Goal: Task Accomplishment & Management: Manage account settings

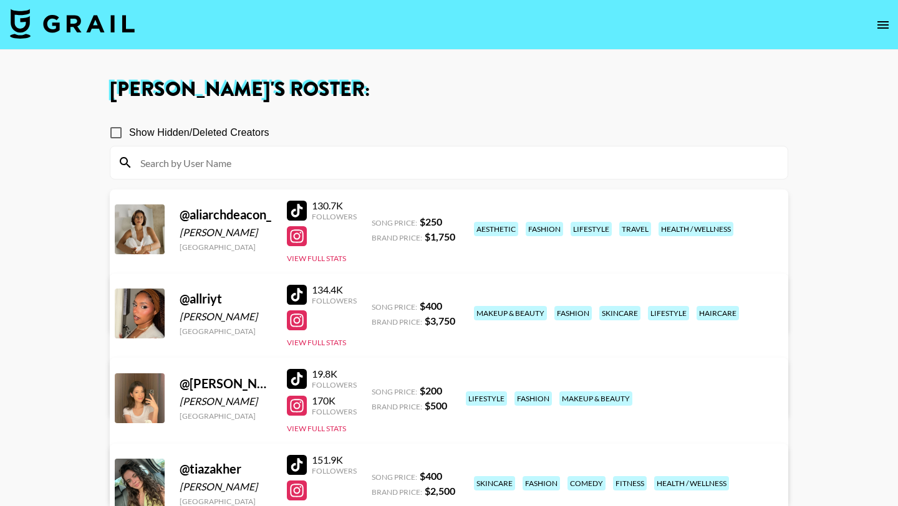
scroll to position [235, 0]
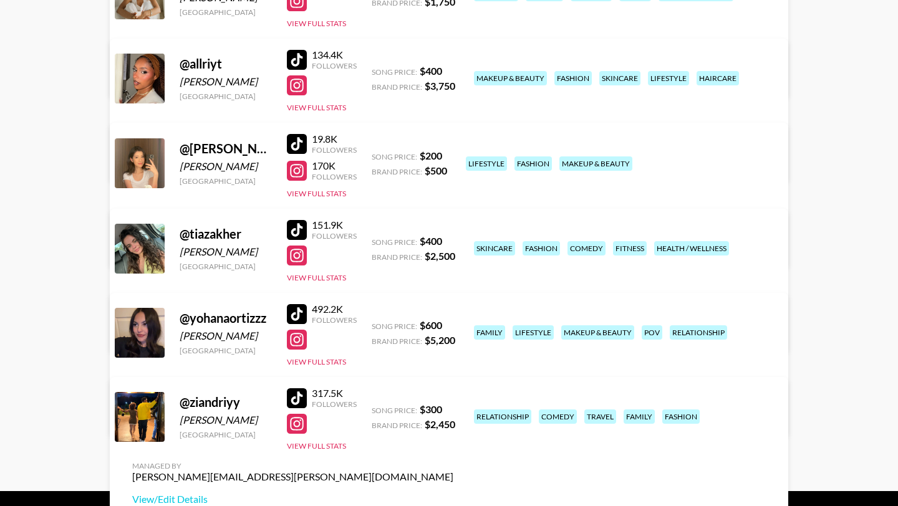
click at [302, 168] on div at bounding box center [297, 171] width 20 height 20
click at [375, 241] on link "View/Edit Details" at bounding box center [253, 247] width 243 height 12
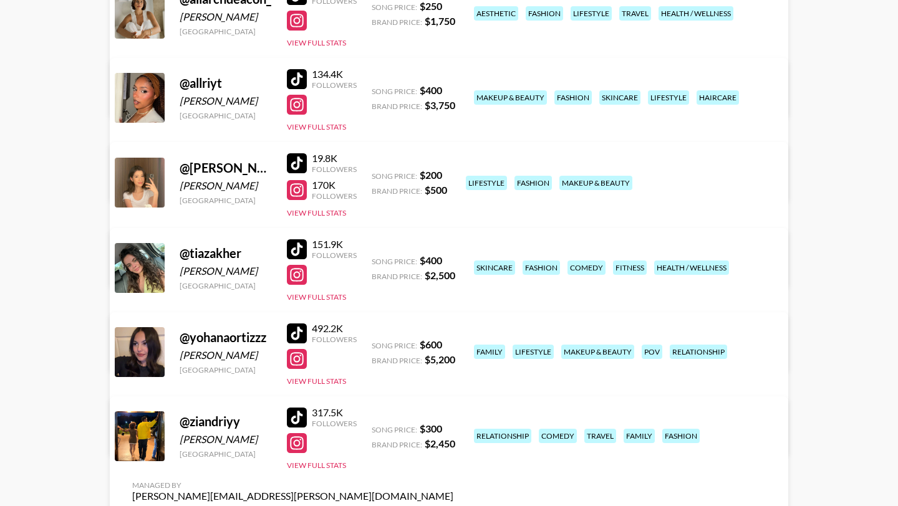
scroll to position [211, 0]
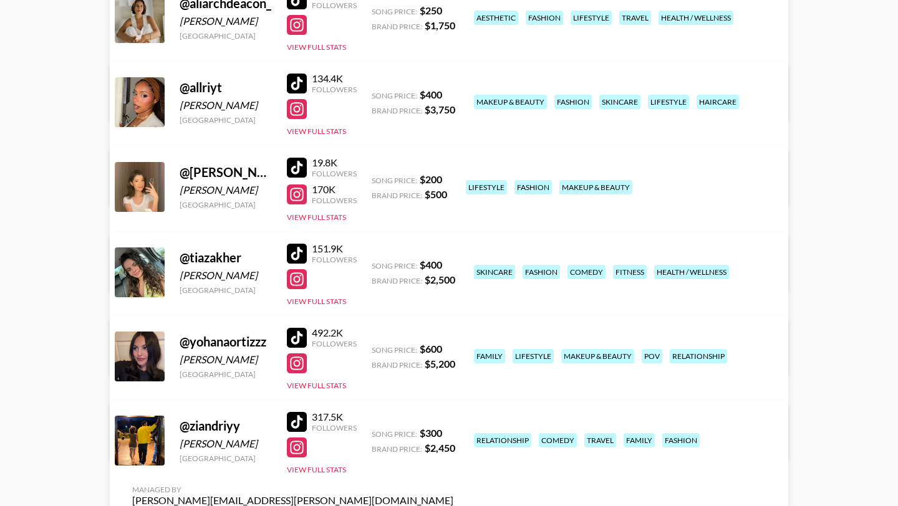
click at [294, 332] on div at bounding box center [297, 338] width 20 height 20
click at [303, 364] on div at bounding box center [297, 364] width 20 height 20
click at [453, 433] on link "View/Edit Details" at bounding box center [292, 439] width 321 height 12
click at [300, 190] on div at bounding box center [297, 195] width 20 height 20
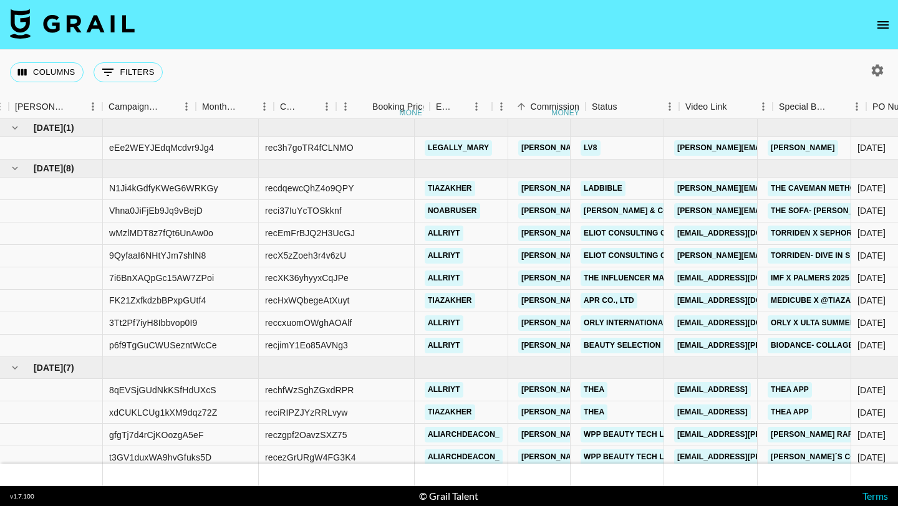
scroll to position [57, 656]
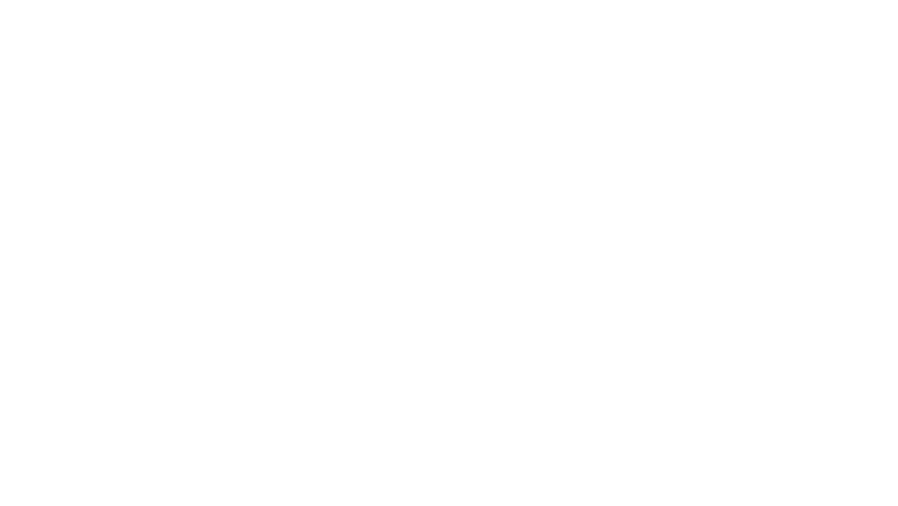
click at [569, 261] on body at bounding box center [449, 253] width 898 height 506
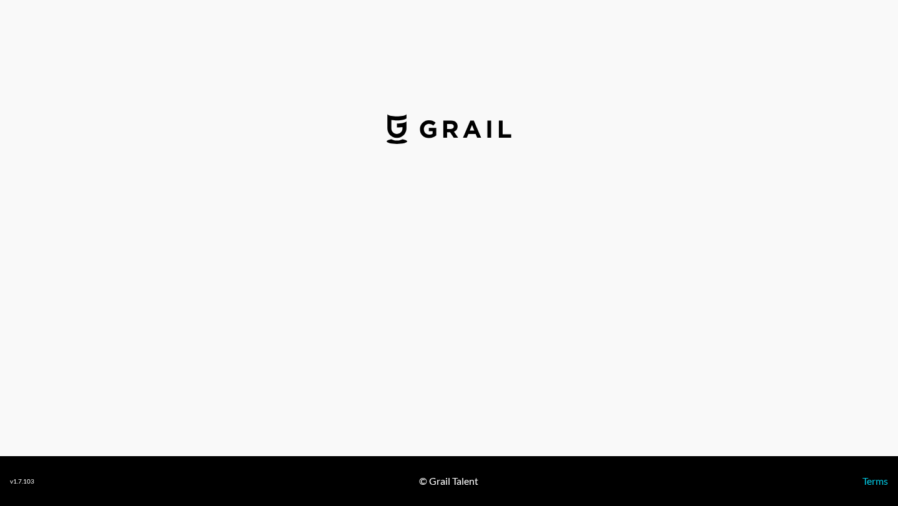
select select "USD"
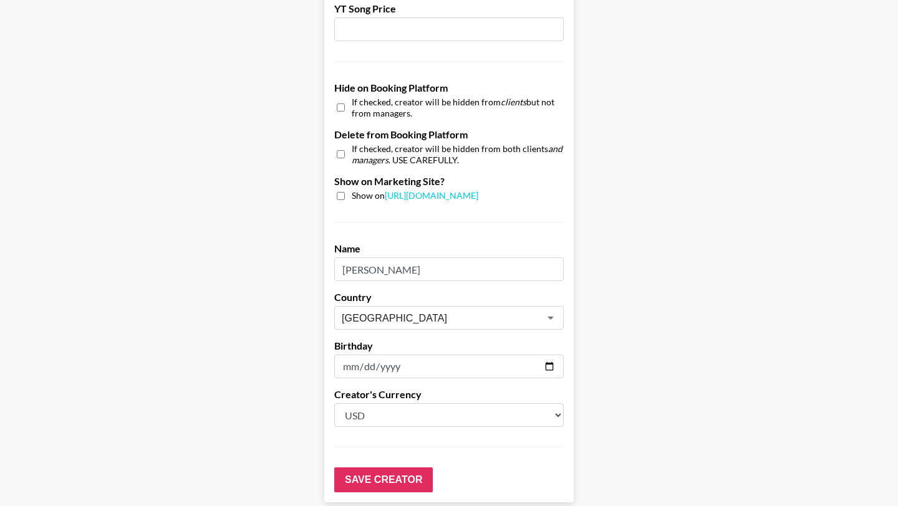
scroll to position [1186, 0]
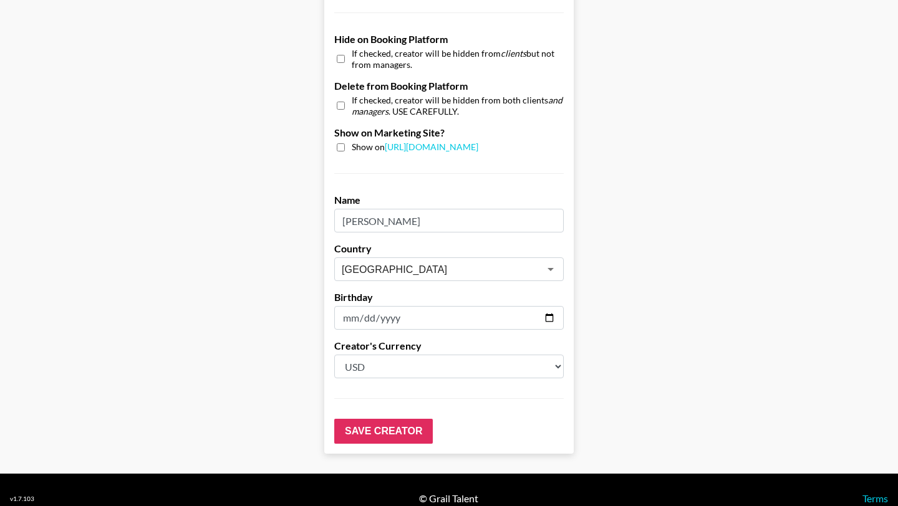
drag, startPoint x: 419, startPoint y: 298, endPoint x: 358, endPoint y: 297, distance: 60.5
click at [358, 306] on input "[DATE]" at bounding box center [449, 318] width 230 height 24
click at [550, 306] on input "1998-07-11" at bounding box center [449, 318] width 230 height 24
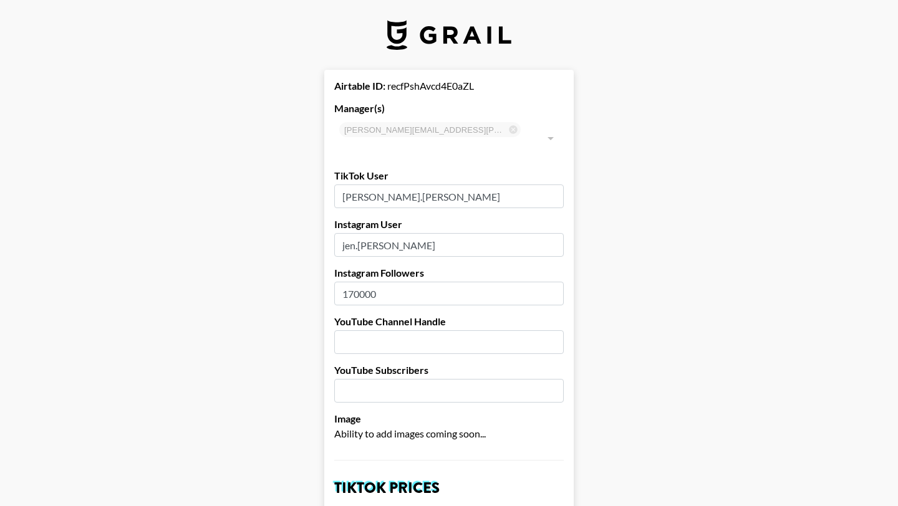
select select "USD"
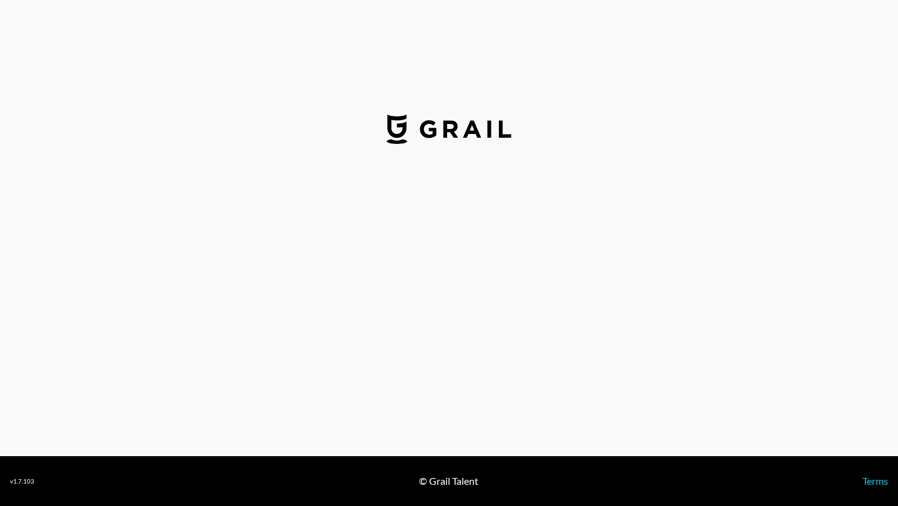
select select "USD"
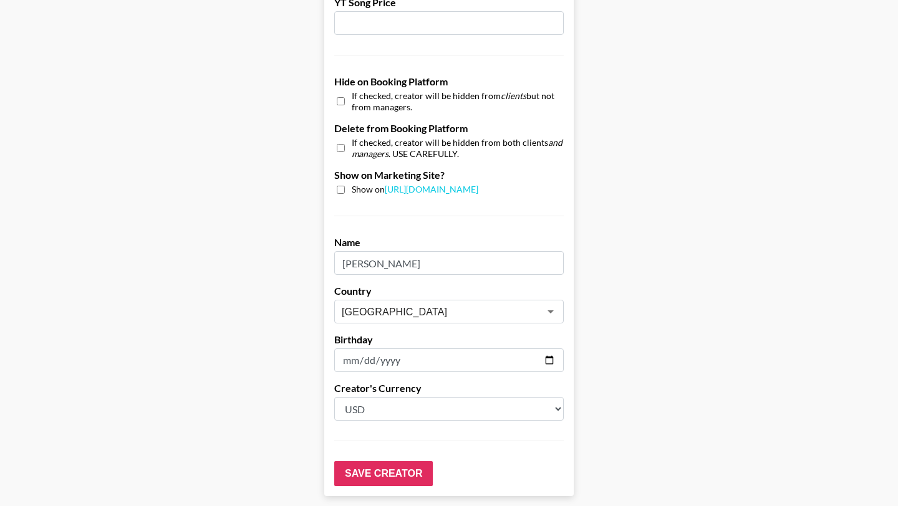
scroll to position [1186, 0]
